Goal: Task Accomplishment & Management: Manage account settings

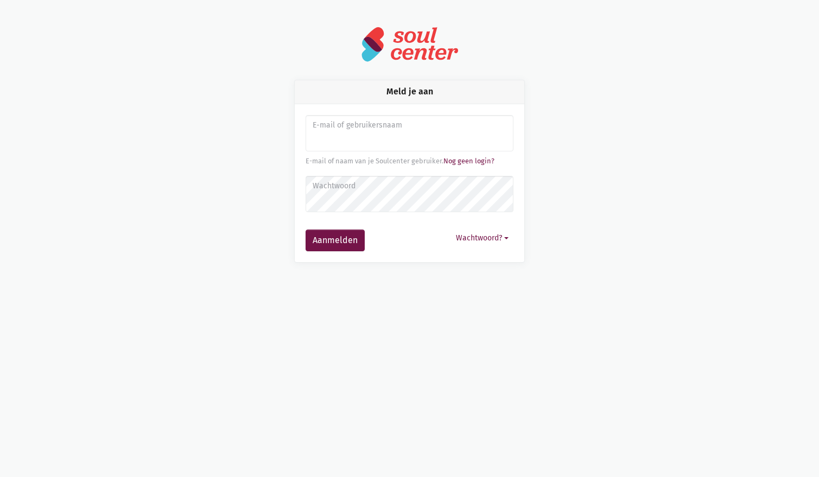
click at [416, 43] on img at bounding box center [410, 44] width 98 height 36
click at [410, 41] on img at bounding box center [410, 44] width 98 height 36
click at [492, 238] on button "Wachtwoord?" at bounding box center [482, 238] width 62 height 17
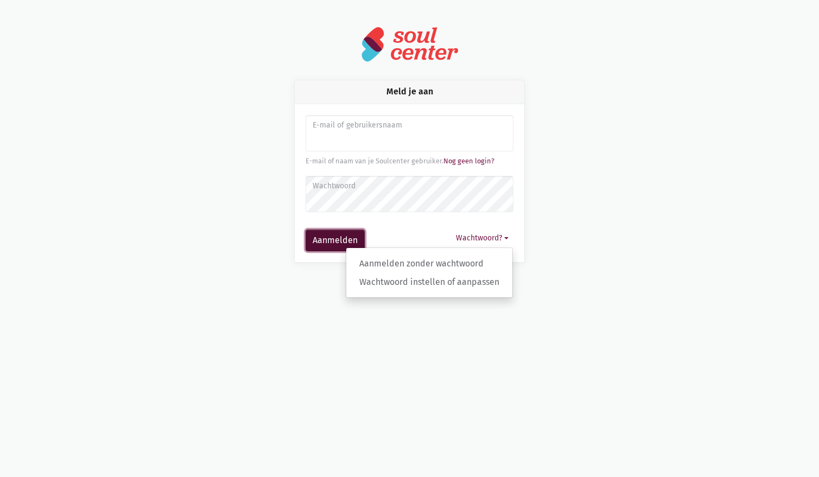
click at [331, 233] on button "Aanmelden" at bounding box center [335, 241] width 59 height 22
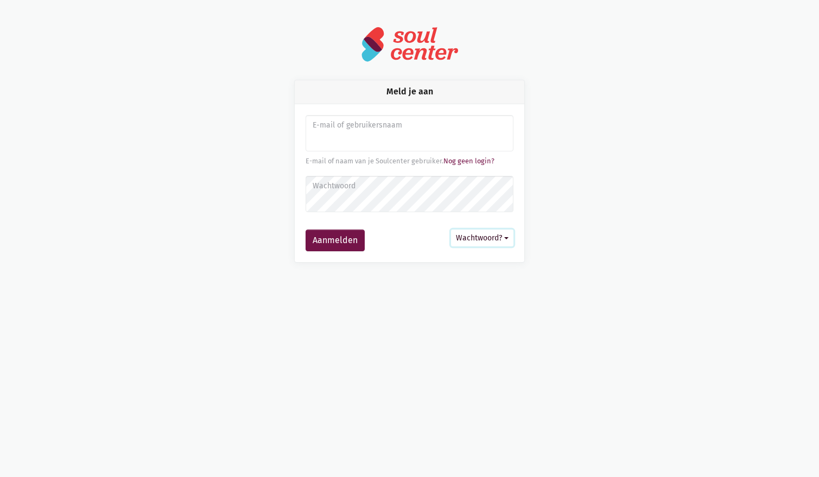
click at [479, 237] on button "Wachtwoord?" at bounding box center [482, 238] width 62 height 17
drag, startPoint x: 445, startPoint y: 82, endPoint x: 415, endPoint y: 90, distance: 30.4
click at [439, 85] on div "Meld je aan" at bounding box center [410, 91] width 230 height 23
click at [415, 90] on div "Meld je aan" at bounding box center [410, 91] width 230 height 23
click at [374, 133] on input "Aanmelden" at bounding box center [410, 133] width 208 height 37
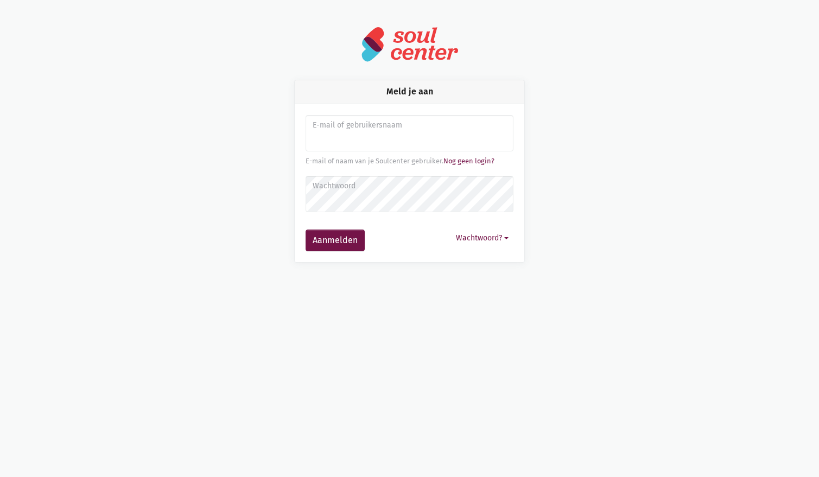
click at [409, 45] on img at bounding box center [410, 44] width 98 height 36
